Goal: Task Accomplishment & Management: Use online tool/utility

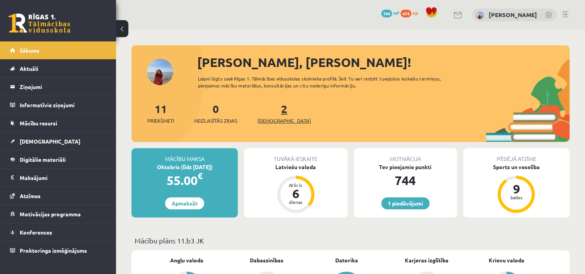
click at [277, 123] on span "[DEMOGRAPHIC_DATA]" at bounding box center [283, 121] width 53 height 8
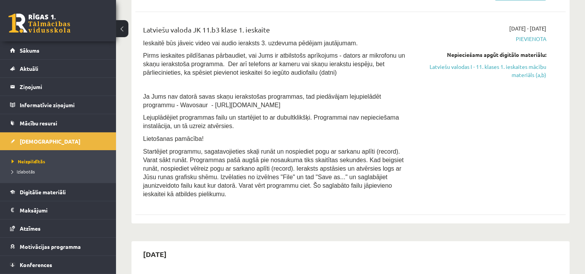
scroll to position [231, 0]
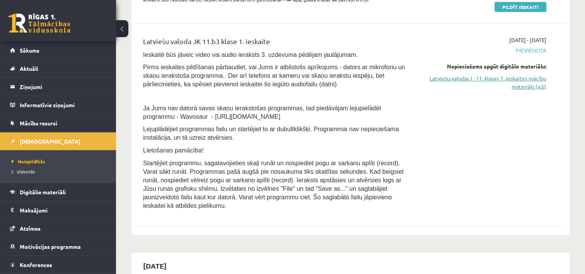
click at [539, 79] on link "Latviešu valodas I - 11. klases 1. ieskaites mācību materiāls (a,b)" at bounding box center [482, 82] width 127 height 16
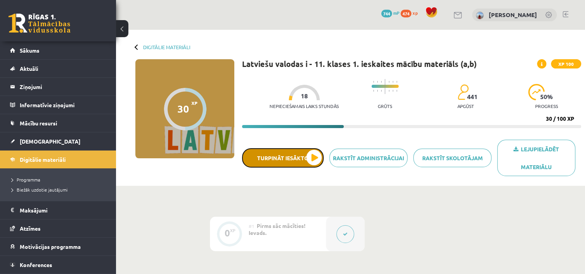
click at [316, 157] on button "Turpināt iesākto" at bounding box center [283, 157] width 82 height 19
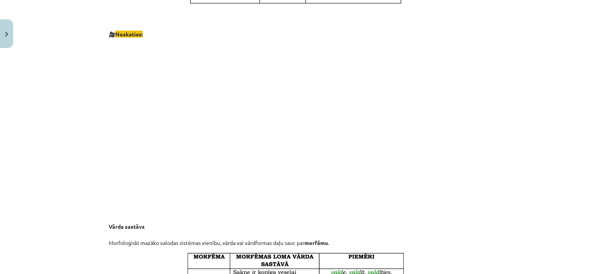
scroll to position [449, 0]
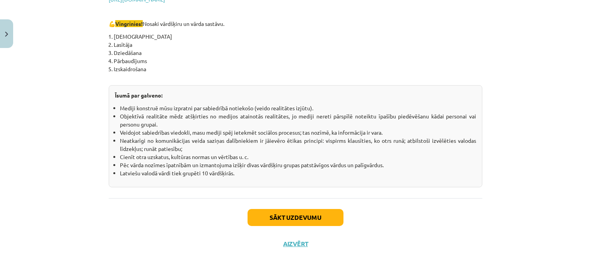
scroll to position [1378, 0]
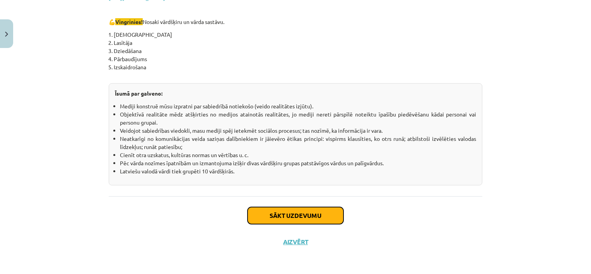
click at [332, 216] on button "Sākt uzdevumu" at bounding box center [295, 215] width 96 height 17
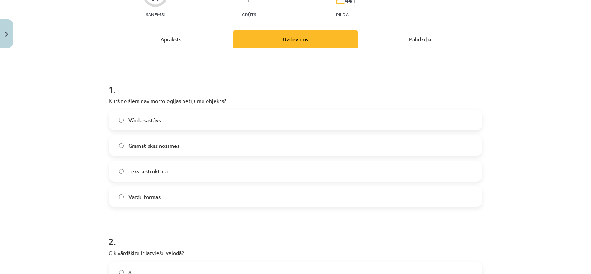
scroll to position [89, 0]
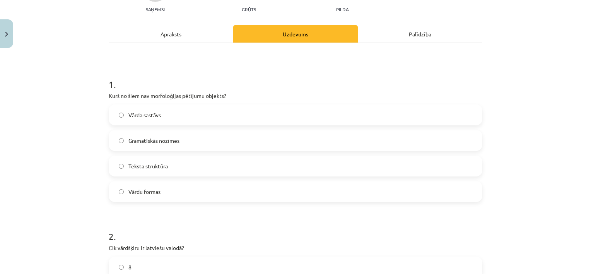
click at [410, 161] on label "Teksta struktūra" at bounding box center [295, 165] width 372 height 19
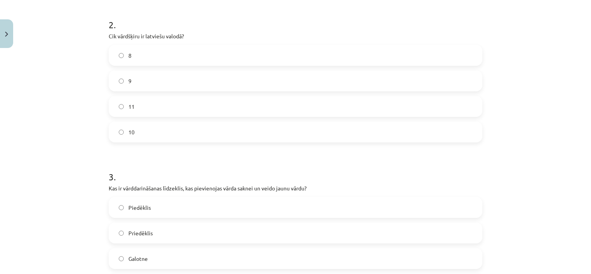
scroll to position [307, 0]
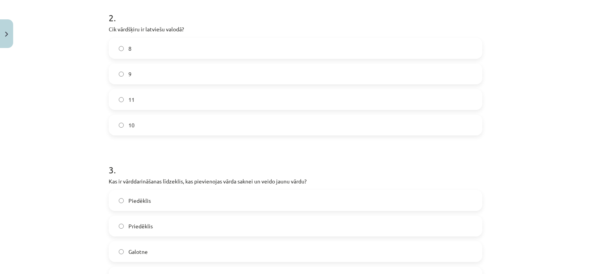
click at [375, 102] on label "11" at bounding box center [295, 99] width 372 height 19
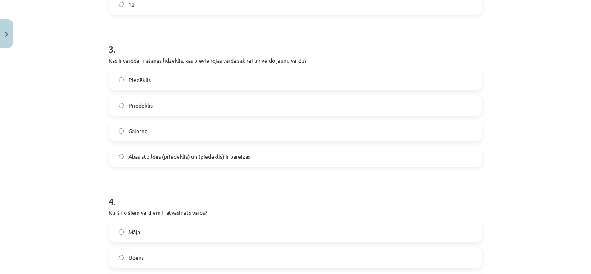
scroll to position [430, 0]
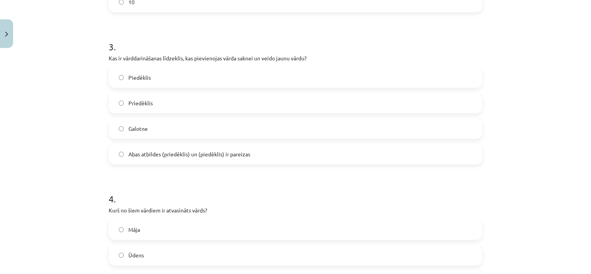
click at [435, 148] on label "Abas atbildes (priedēklis) un (piedēklis) ir pareizas" at bounding box center [295, 153] width 372 height 19
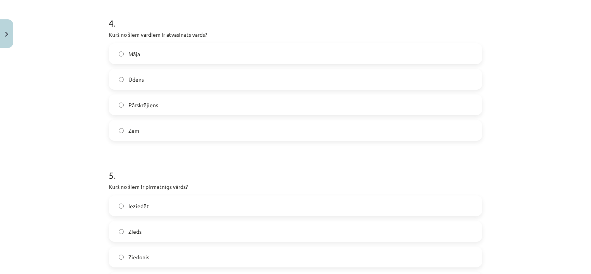
scroll to position [607, 0]
click at [439, 105] on label "Pārskrējiens" at bounding box center [295, 103] width 372 height 19
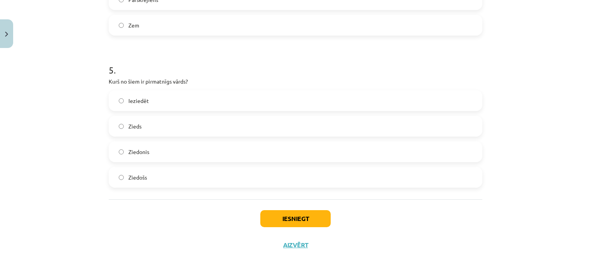
scroll to position [714, 0]
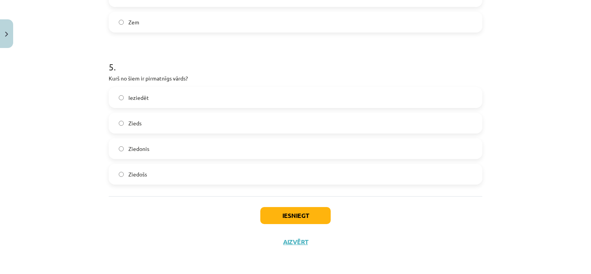
click at [395, 123] on label "Zieds" at bounding box center [295, 122] width 372 height 19
click at [323, 209] on button "Iesniegt" at bounding box center [295, 215] width 70 height 17
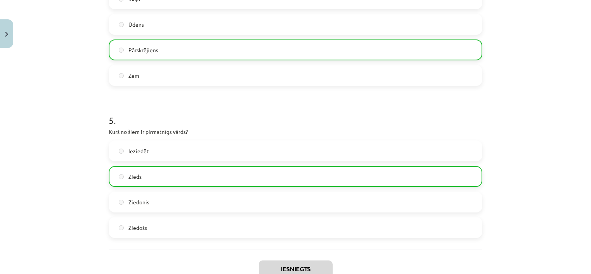
scroll to position [738, 0]
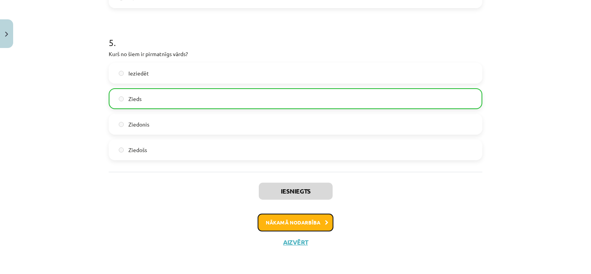
click at [312, 221] on button "Nākamā nodarbība" at bounding box center [295, 222] width 76 height 18
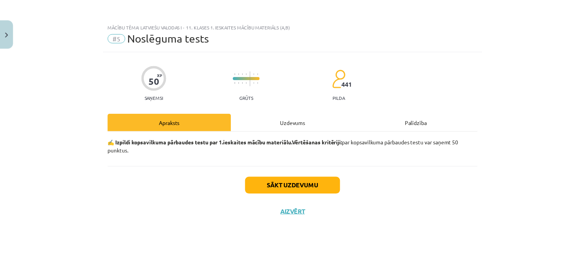
scroll to position [0, 0]
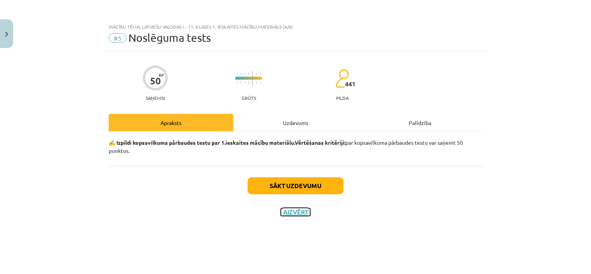
click at [309, 213] on button "Aizvērt" at bounding box center [295, 212] width 29 height 8
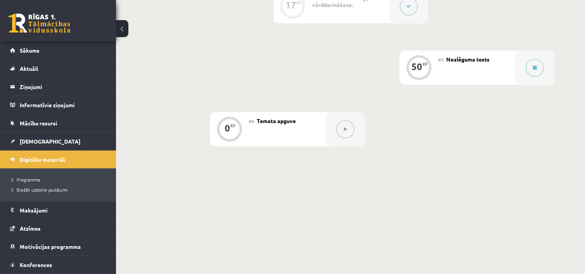
scroll to position [419, 0]
